Goal: Task Accomplishment & Management: Manage account settings

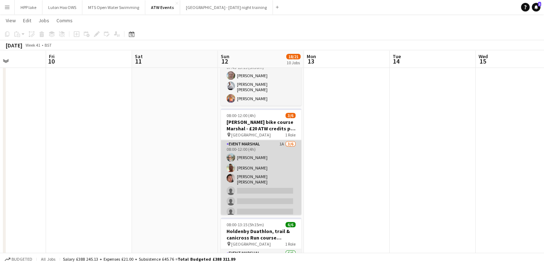
scroll to position [1, 0]
click at [266, 152] on app-card-role "Event Marshal 1A [DATE] 08:00-12:00 (4h) [PERSON_NAME] [PERSON_NAME] [PERSON_NA…" at bounding box center [261, 178] width 81 height 79
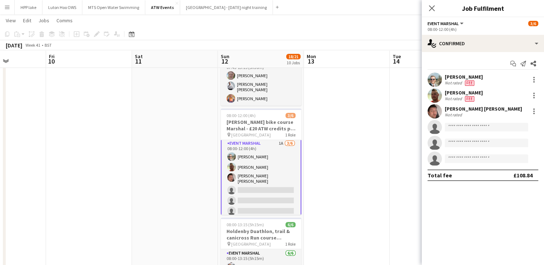
scroll to position [2, 0]
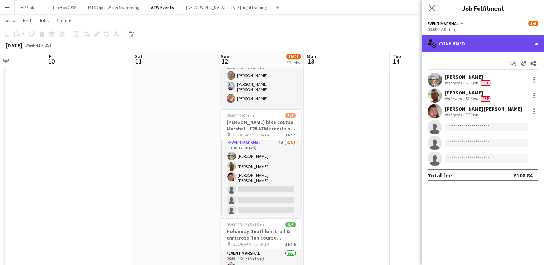
click at [459, 46] on div "single-neutral-actions-check-2 Confirmed" at bounding box center [483, 43] width 122 height 17
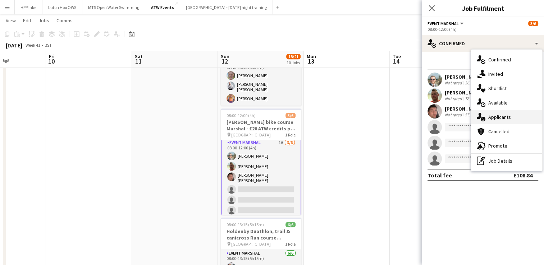
click at [503, 117] on span "Applicants" at bounding box center [499, 117] width 23 height 6
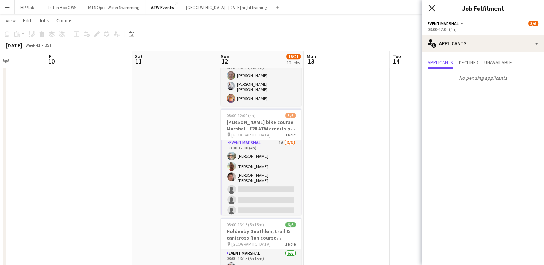
click at [430, 11] on icon "Close pop-in" at bounding box center [431, 8] width 7 height 7
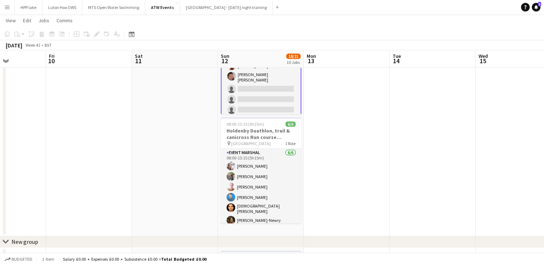
scroll to position [410, 0]
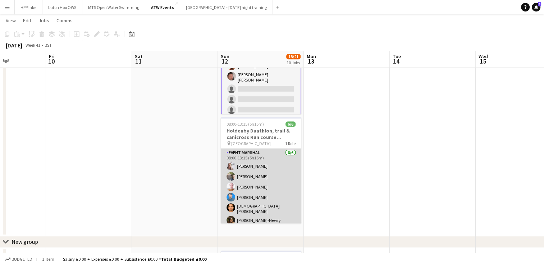
click at [245, 179] on app-card-role "Event Marshal [DATE] 08:00-13:15 (5h15m) [PERSON_NAME] [PERSON_NAME] [PERSON_NA…" at bounding box center [261, 188] width 81 height 79
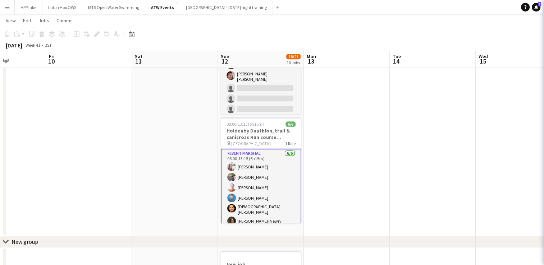
scroll to position [1, 0]
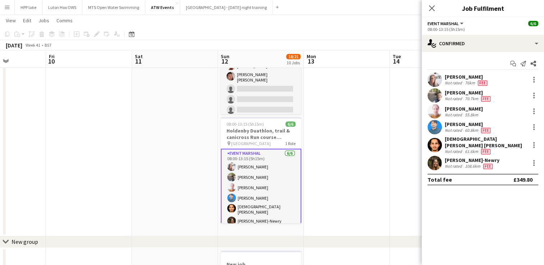
click at [439, 156] on app-user-avatar at bounding box center [435, 163] width 14 height 14
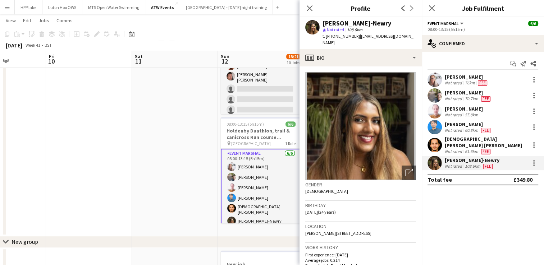
click at [438, 140] on app-user-avatar at bounding box center [435, 145] width 14 height 14
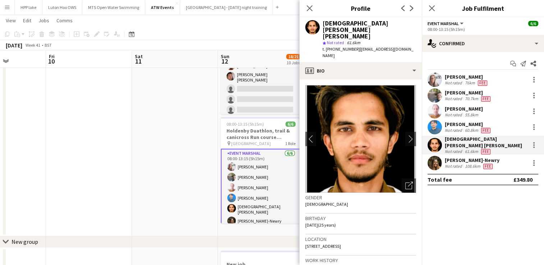
click at [437, 122] on app-user-avatar at bounding box center [435, 127] width 14 height 14
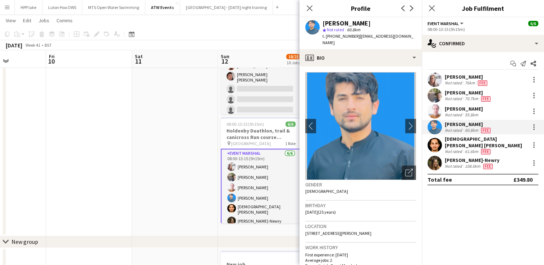
click at [436, 108] on app-user-avatar at bounding box center [435, 111] width 14 height 14
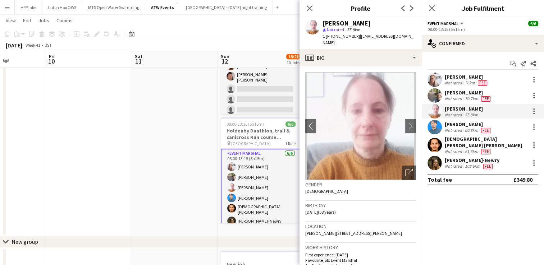
click at [436, 91] on app-user-avatar at bounding box center [435, 95] width 14 height 14
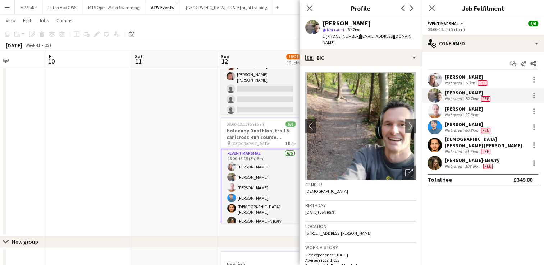
click at [437, 77] on app-user-avatar at bounding box center [435, 80] width 14 height 14
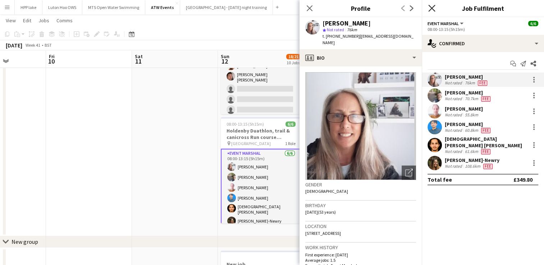
click at [432, 6] on icon "Close pop-in" at bounding box center [431, 8] width 7 height 7
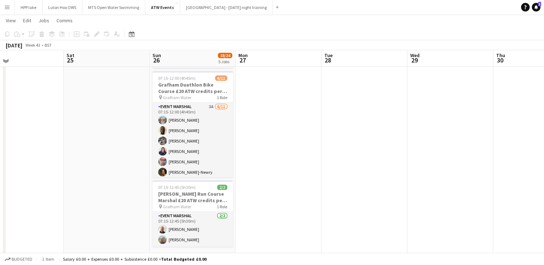
scroll to position [273, 0]
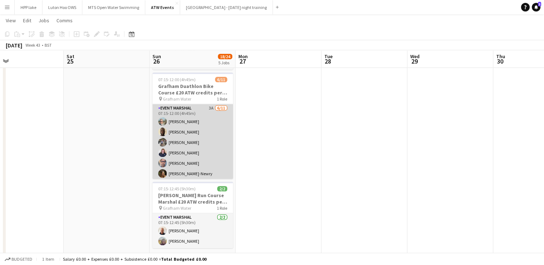
click at [202, 115] on app-card-role "Event Marshal 3A [DATE] 07:15-12:00 (4h45m) [PERSON_NAME] [PERSON_NAME] [PERSON…" at bounding box center [192, 168] width 81 height 129
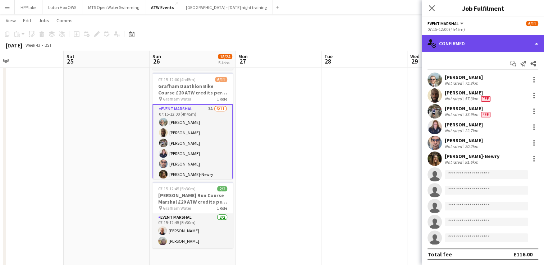
click at [483, 45] on div "single-neutral-actions-check-2 Confirmed" at bounding box center [483, 43] width 122 height 17
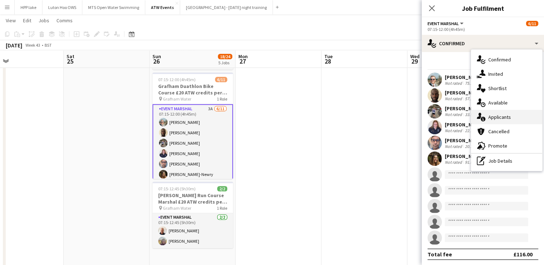
click at [506, 117] on span "Applicants" at bounding box center [499, 117] width 23 height 6
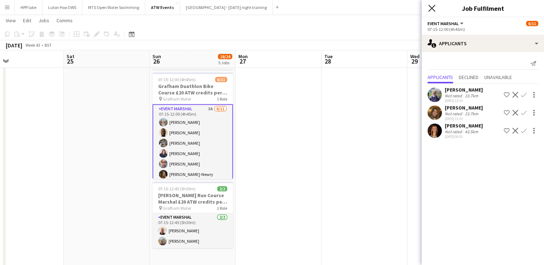
click at [432, 9] on icon at bounding box center [431, 8] width 7 height 7
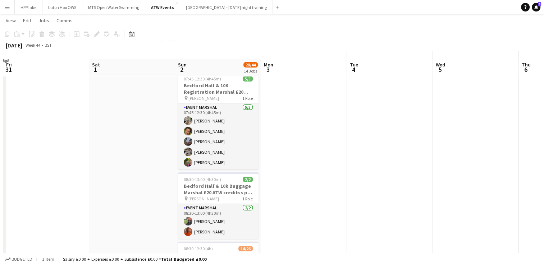
scroll to position [20, 0]
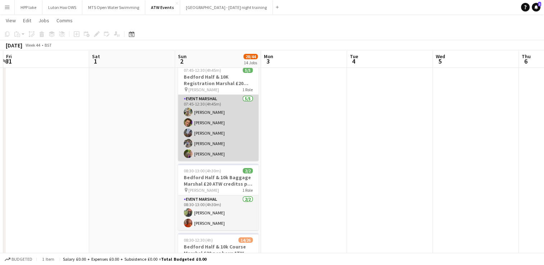
click at [191, 133] on app-user-avatar at bounding box center [188, 133] width 9 height 9
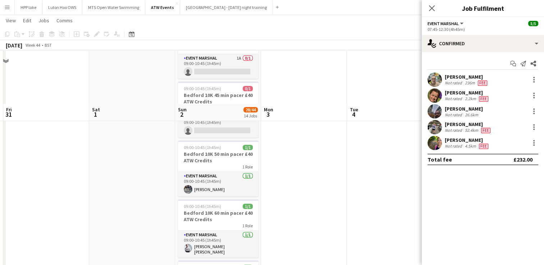
scroll to position [0, 0]
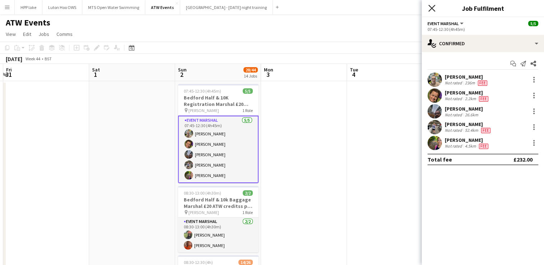
click at [432, 10] on icon "Close pop-in" at bounding box center [431, 8] width 7 height 7
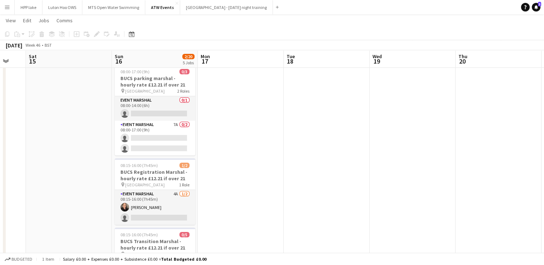
scroll to position [30, 0]
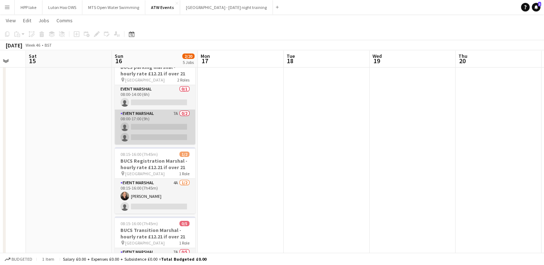
click at [158, 113] on app-card-role "Event Marshal 7A 0/2 08:00-17:00 (9h) single-neutral-actions single-neutral-act…" at bounding box center [155, 127] width 81 height 35
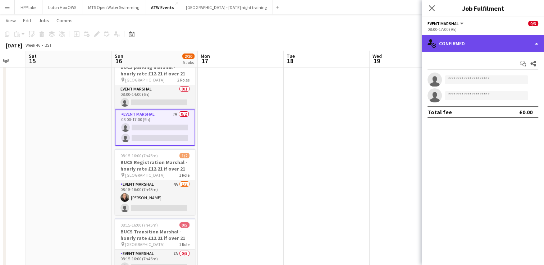
click at [483, 38] on div "single-neutral-actions-check-2 Confirmed" at bounding box center [483, 43] width 122 height 17
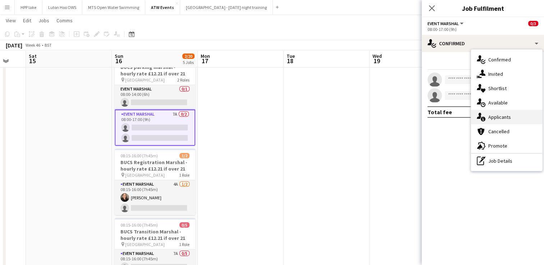
click at [515, 120] on div "single-neutral-actions-information Applicants" at bounding box center [506, 117] width 71 height 14
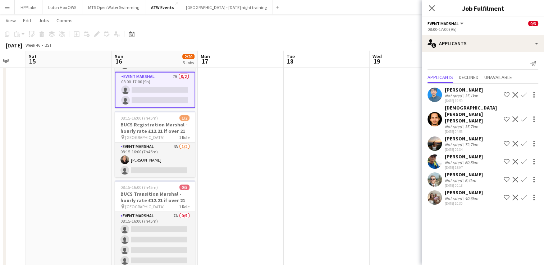
scroll to position [68, 0]
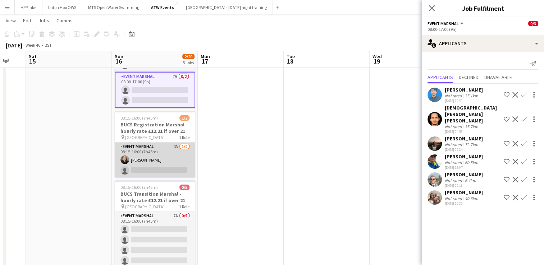
click at [135, 155] on app-card-role "Event Marshal 4A [DATE] 08:15-16:00 (7h45m) [PERSON_NAME] single-neutral-actions" at bounding box center [155, 160] width 81 height 35
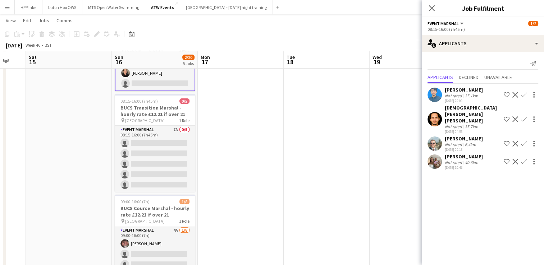
scroll to position [155, 0]
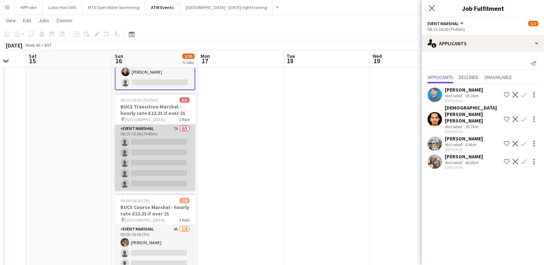
click at [151, 134] on app-card-role "Event Marshal 7A 0/5 08:15-16:00 (7h45m) single-neutral-actions single-neutral-…" at bounding box center [155, 158] width 81 height 66
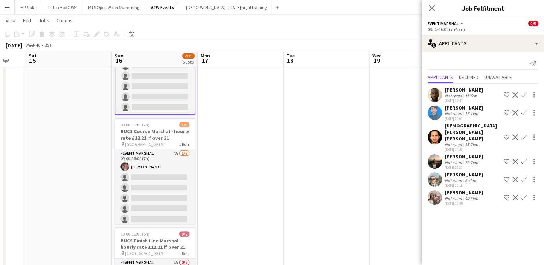
scroll to position [231, 0]
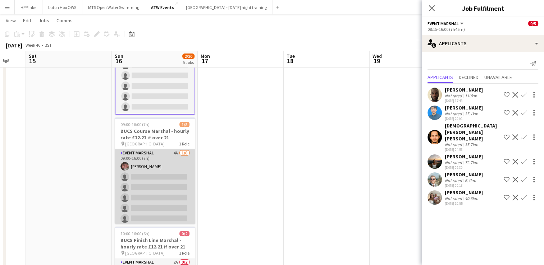
click at [143, 158] on app-card-role "Event Marshal 4A [DATE] 09:00-16:00 (7h) [PERSON_NAME] single-neutral-actions s…" at bounding box center [155, 197] width 81 height 97
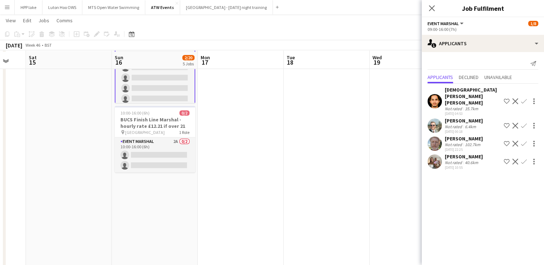
scroll to position [352, 0]
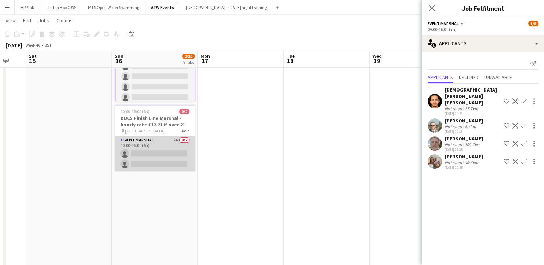
click at [156, 143] on app-card-role "Event Marshal 2A 0/2 10:00-16:00 (6h) single-neutral-actions single-neutral-act…" at bounding box center [155, 153] width 81 height 35
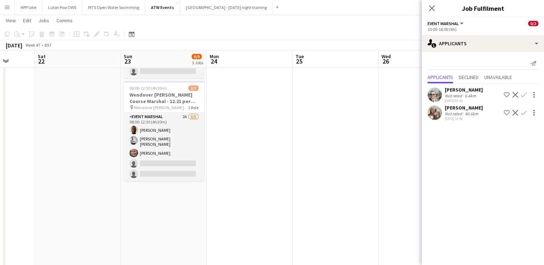
scroll to position [144, 0]
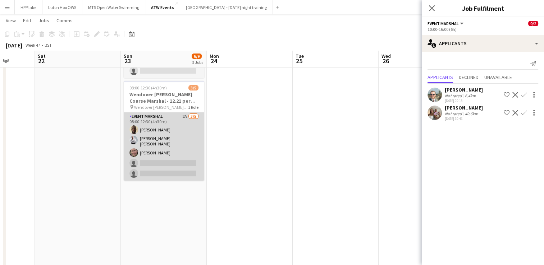
click at [176, 118] on app-card-role "Event Marshal 2A [DATE] 08:00-12:30 (4h30m) [PERSON_NAME] [PERSON_NAME] [PERSON…" at bounding box center [164, 147] width 81 height 68
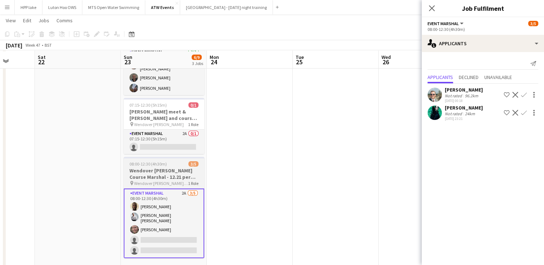
scroll to position [67, 0]
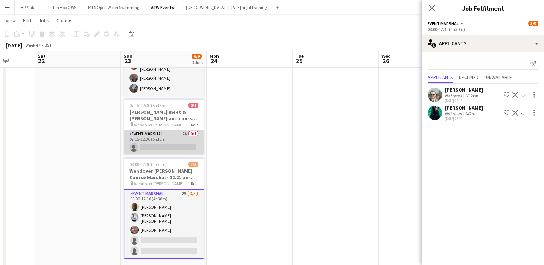
click at [173, 140] on app-card-role "Event Marshal 2A 0/1 07:15-12:30 (5h15m) single-neutral-actions" at bounding box center [164, 142] width 81 height 24
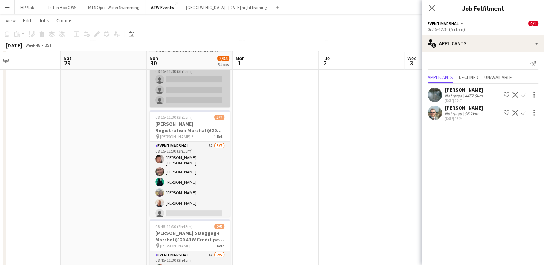
scroll to position [56, 0]
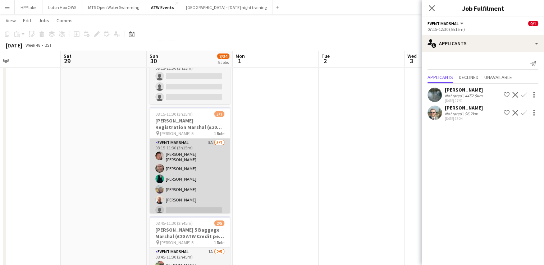
click at [201, 188] on app-card-role "Event Marshal 5A [DATE] 08:15-11:30 (3h15m) [PERSON_NAME] [PERSON_NAME] [PERSON…" at bounding box center [190, 183] width 81 height 89
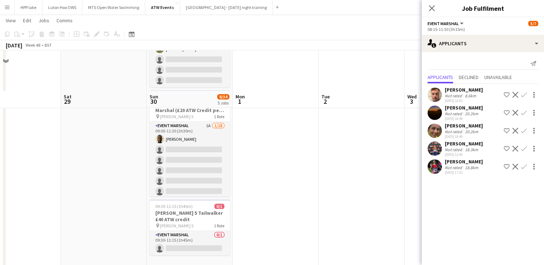
scroll to position [384, 0]
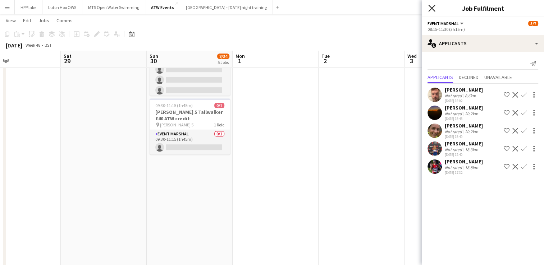
click at [433, 8] on icon "Close pop-in" at bounding box center [431, 8] width 7 height 7
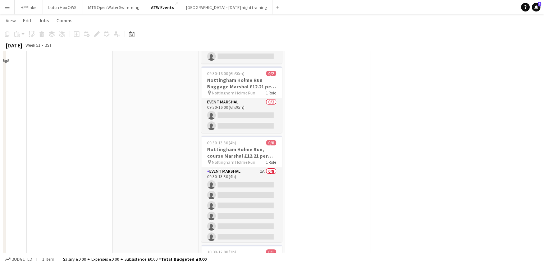
scroll to position [177, 0]
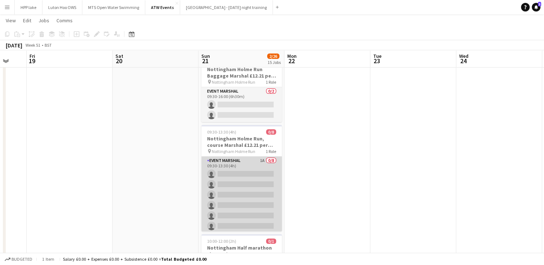
click at [240, 164] on app-card-role "Event Marshal 1A 0/8 09:30-13:30 (4h) single-neutral-actions single-neutral-act…" at bounding box center [241, 205] width 81 height 97
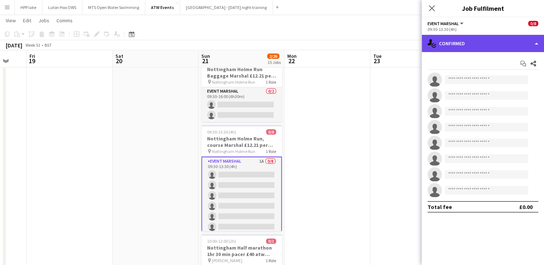
click at [472, 48] on div "single-neutral-actions-check-2 Confirmed" at bounding box center [483, 43] width 122 height 17
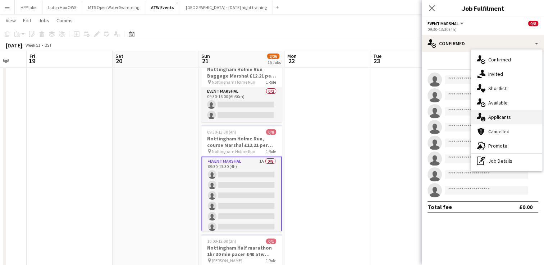
click at [508, 117] on span "Applicants" at bounding box center [499, 117] width 23 height 6
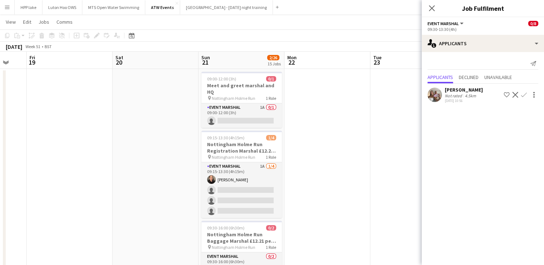
scroll to position [0, 0]
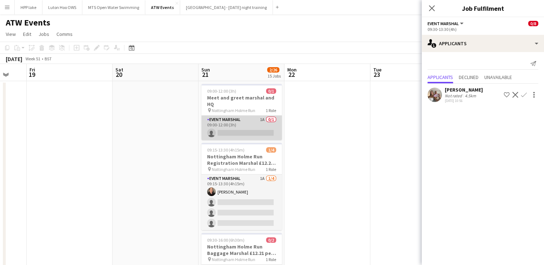
click at [238, 120] on app-card-role "Event Marshal 1A 0/1 09:00-12:00 (3h) single-neutral-actions" at bounding box center [241, 128] width 81 height 24
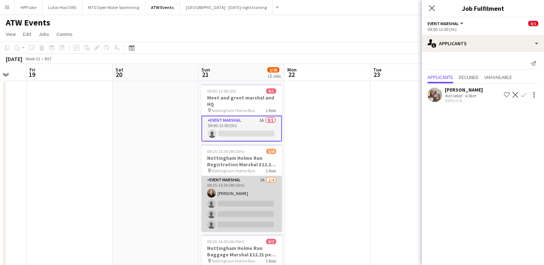
click at [240, 182] on app-card-role "Event Marshal 1A [DATE] 09:15-13:30 (4h15m) [PERSON_NAME] single-neutral-action…" at bounding box center [241, 204] width 81 height 56
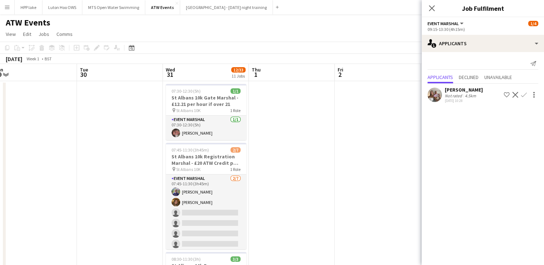
scroll to position [0, 268]
click at [431, 7] on icon "Close pop-in" at bounding box center [431, 8] width 7 height 7
